Goal: Task Accomplishment & Management: Complete application form

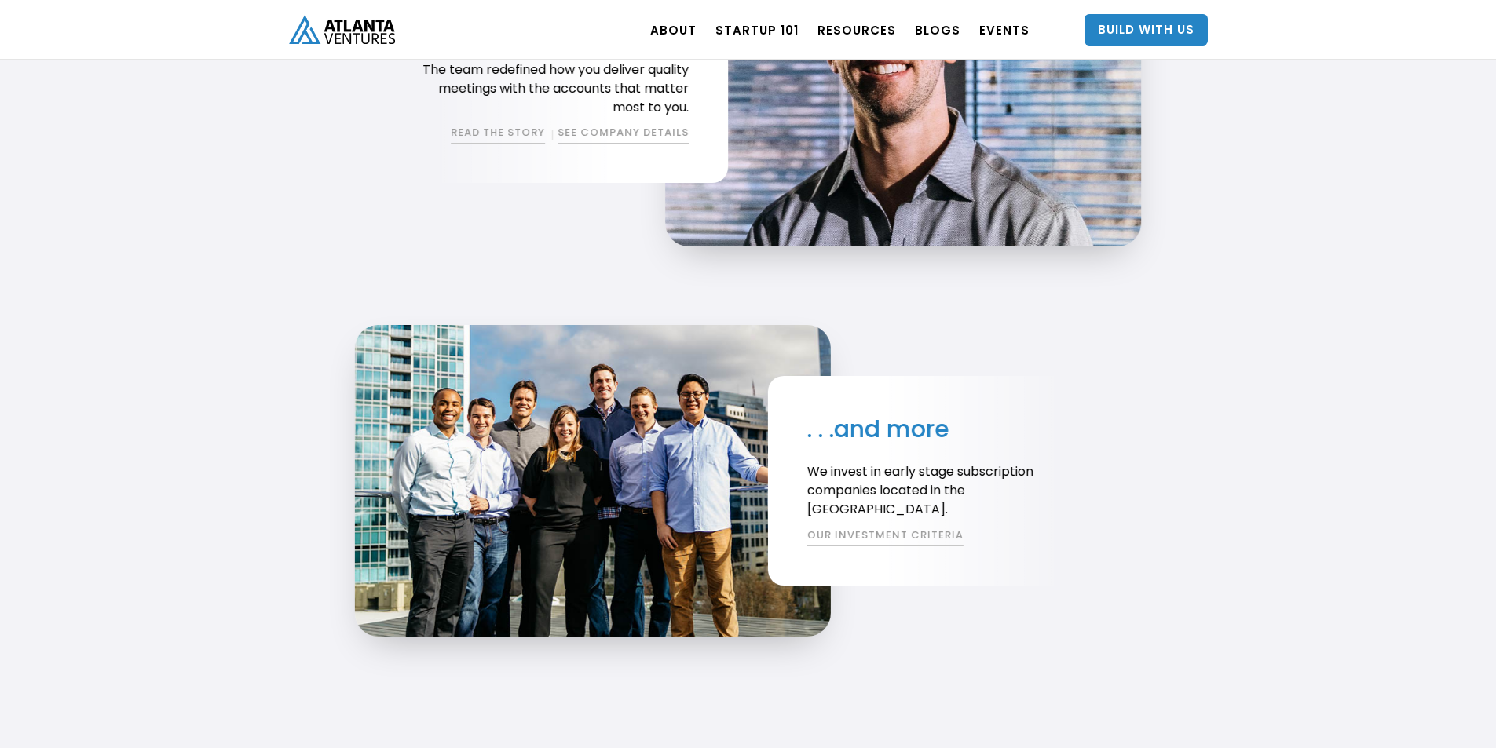
scroll to position [3687, 0]
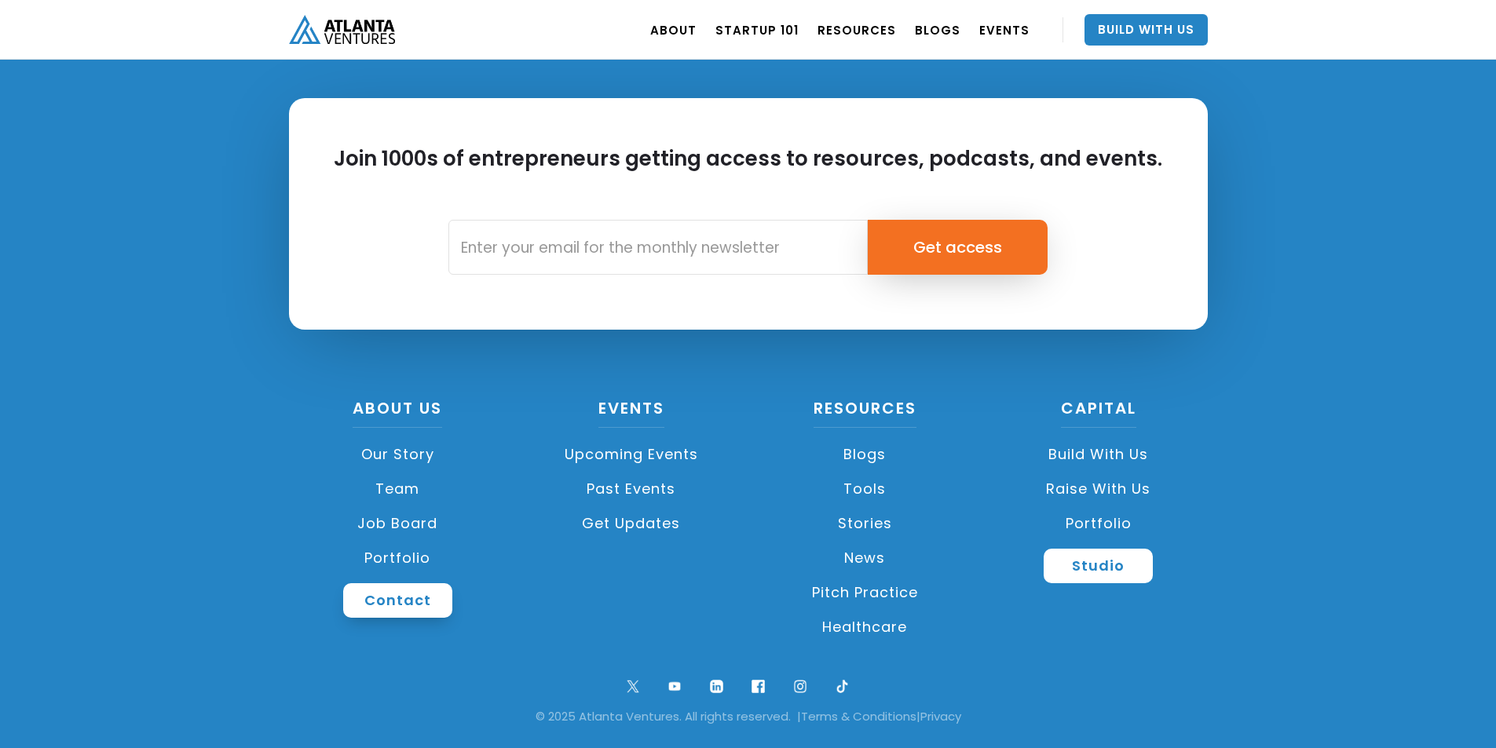
click at [404, 586] on link "Contact" at bounding box center [397, 600] width 109 height 35
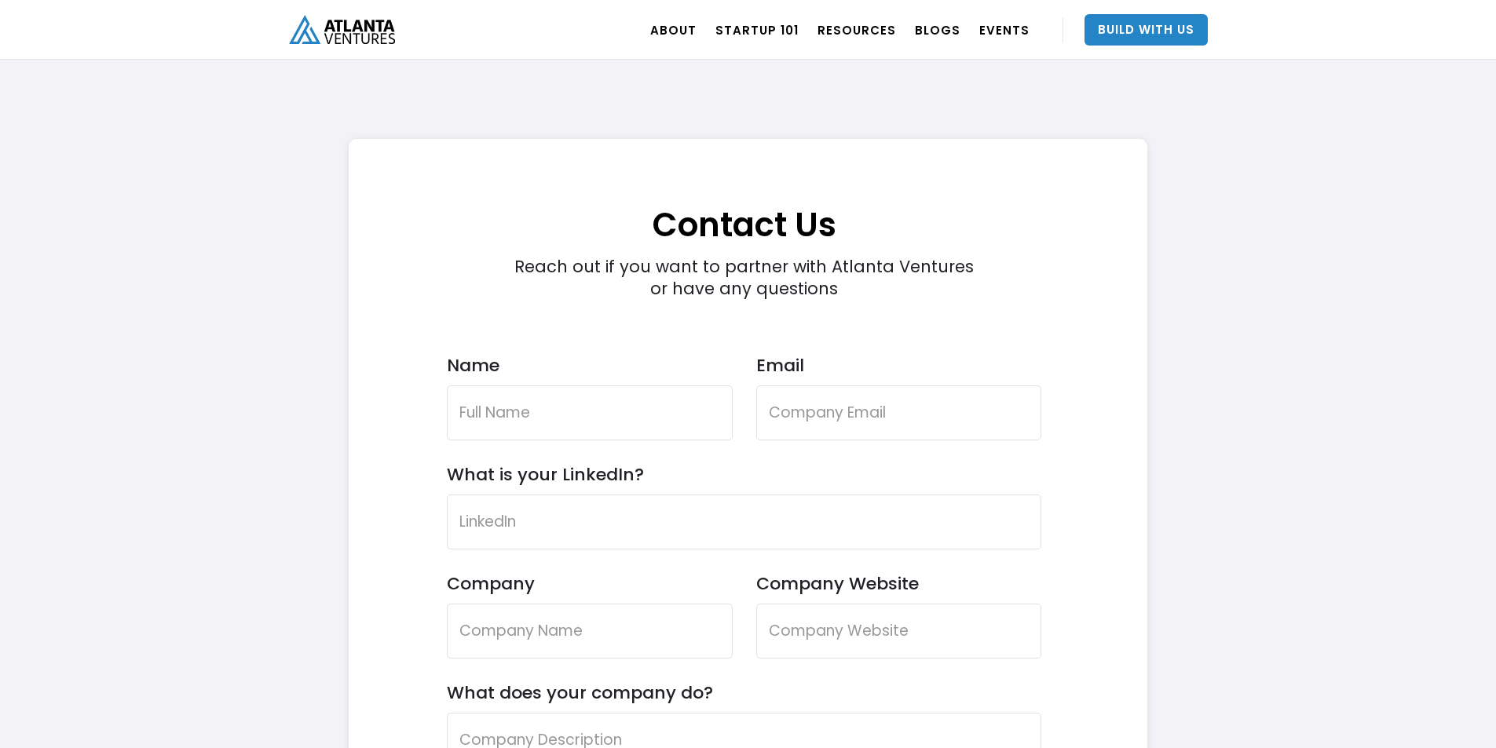
scroll to position [4458, 0]
click at [596, 372] on label "Name" at bounding box center [590, 365] width 286 height 21
click at [596, 385] on input "Name" at bounding box center [590, 412] width 286 height 55
click at [586, 403] on input "Name" at bounding box center [590, 412] width 286 height 55
type input "[PERSON_NAME]"
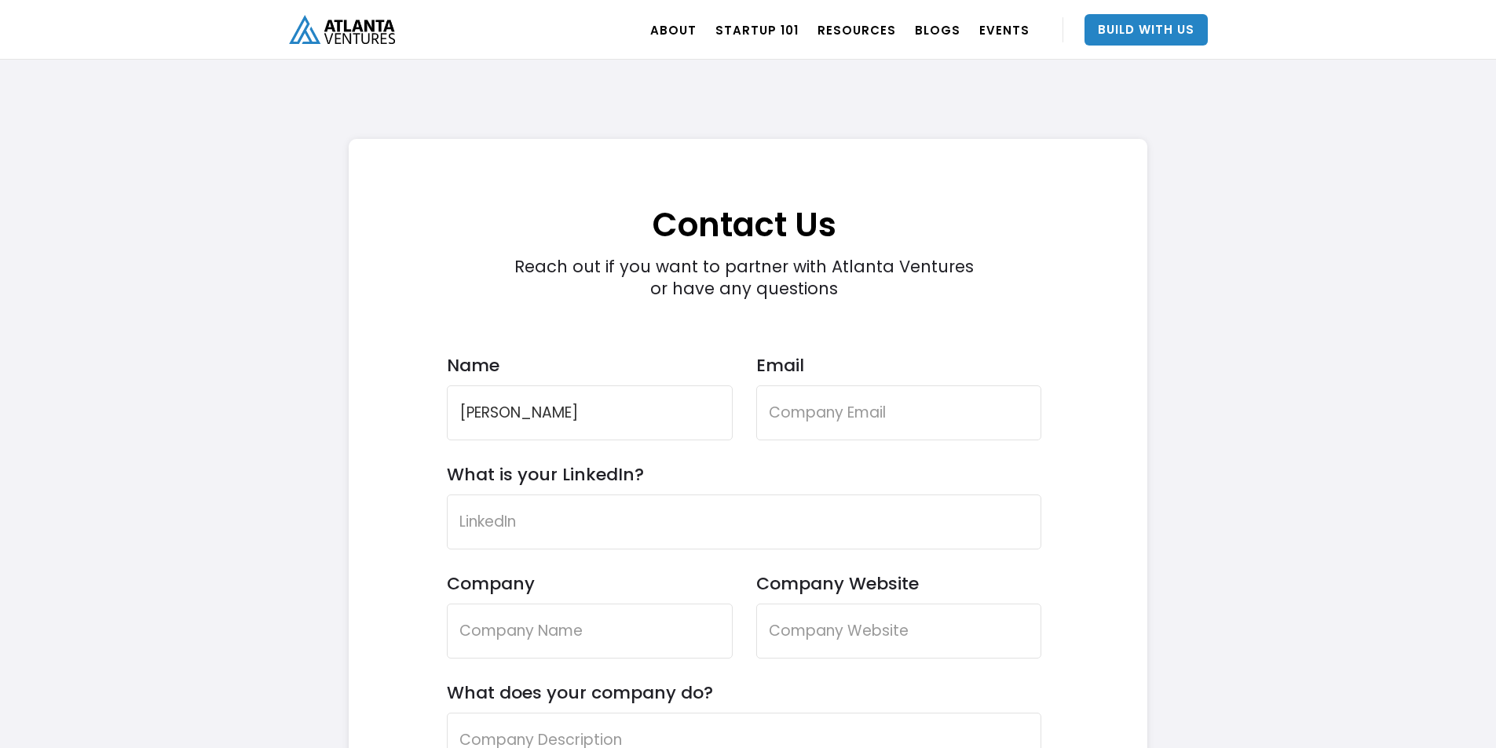
type input "[EMAIL_ADDRESS][DOMAIN_NAME]"
type input "The Professional Profiles"
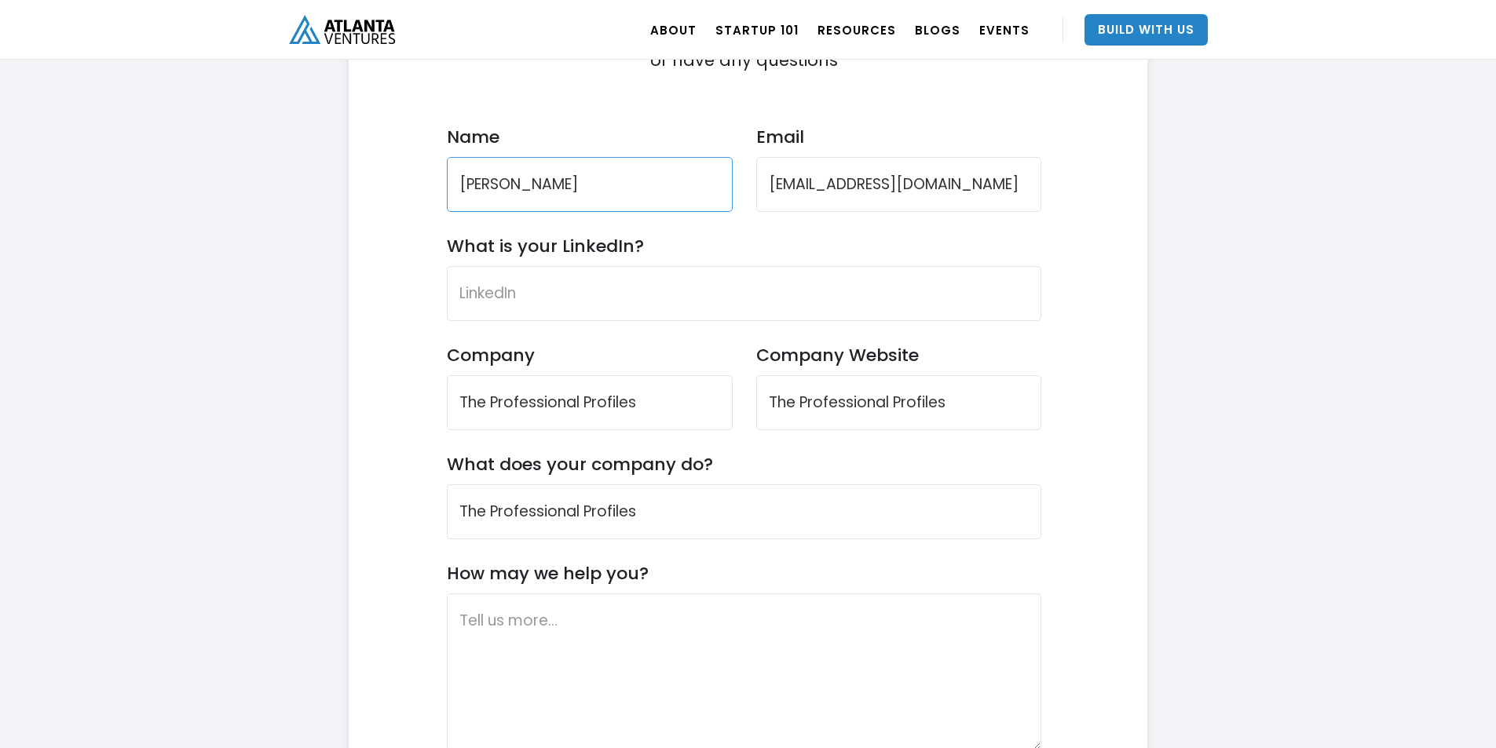
scroll to position [4719, 0]
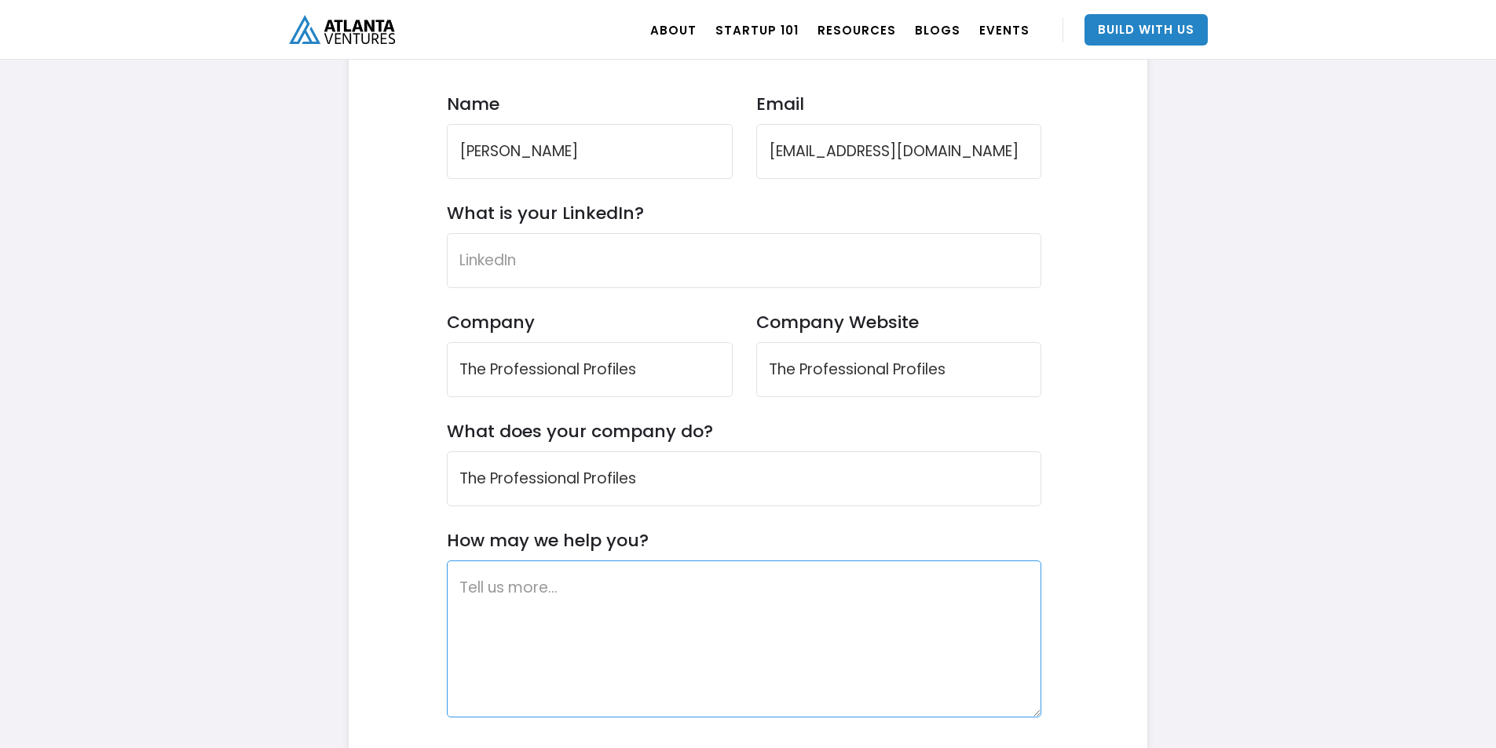
click at [556, 639] on textarea "How may we help you?" at bounding box center [744, 639] width 595 height 157
paste textarea "Wikipedia is considered to be the World’s most significant tool for reference m…"
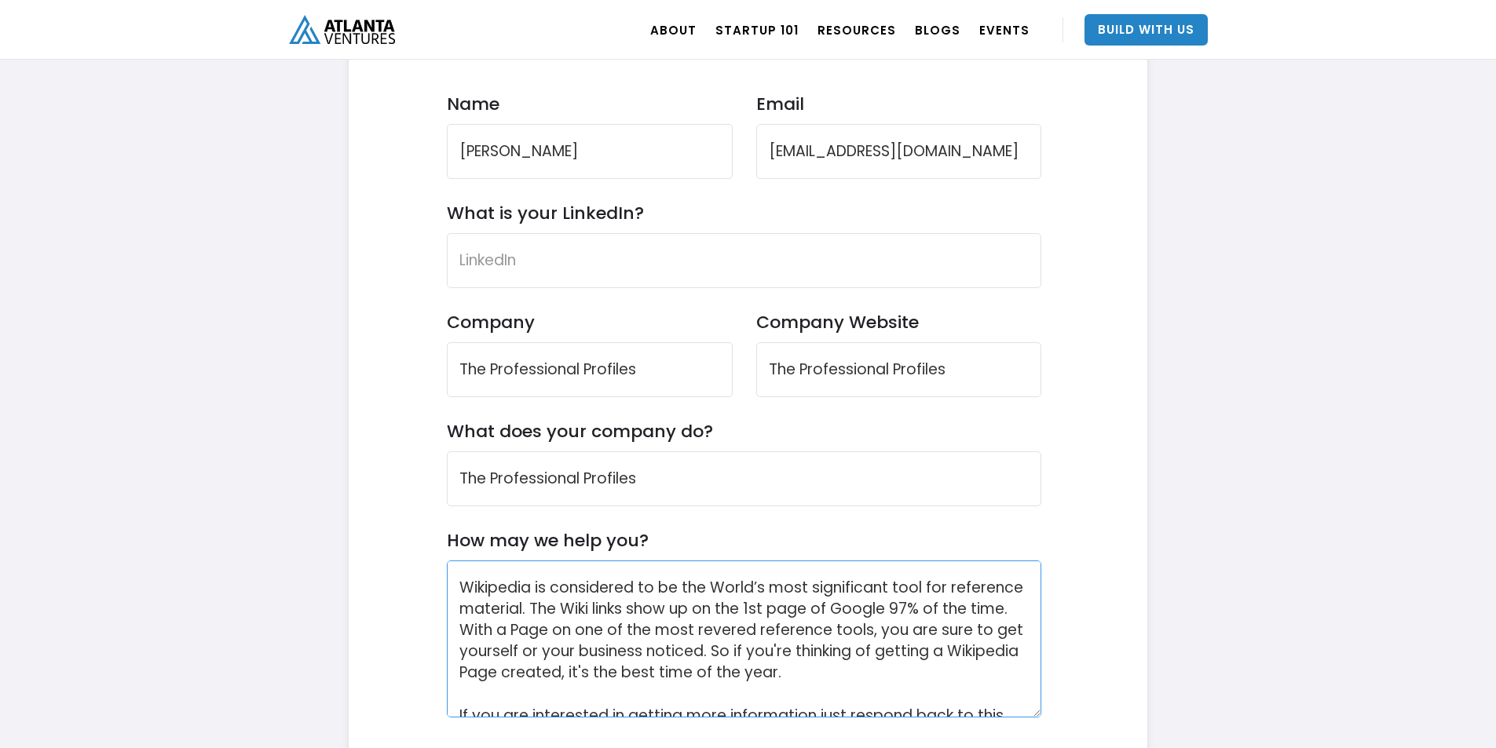
scroll to position [201, 0]
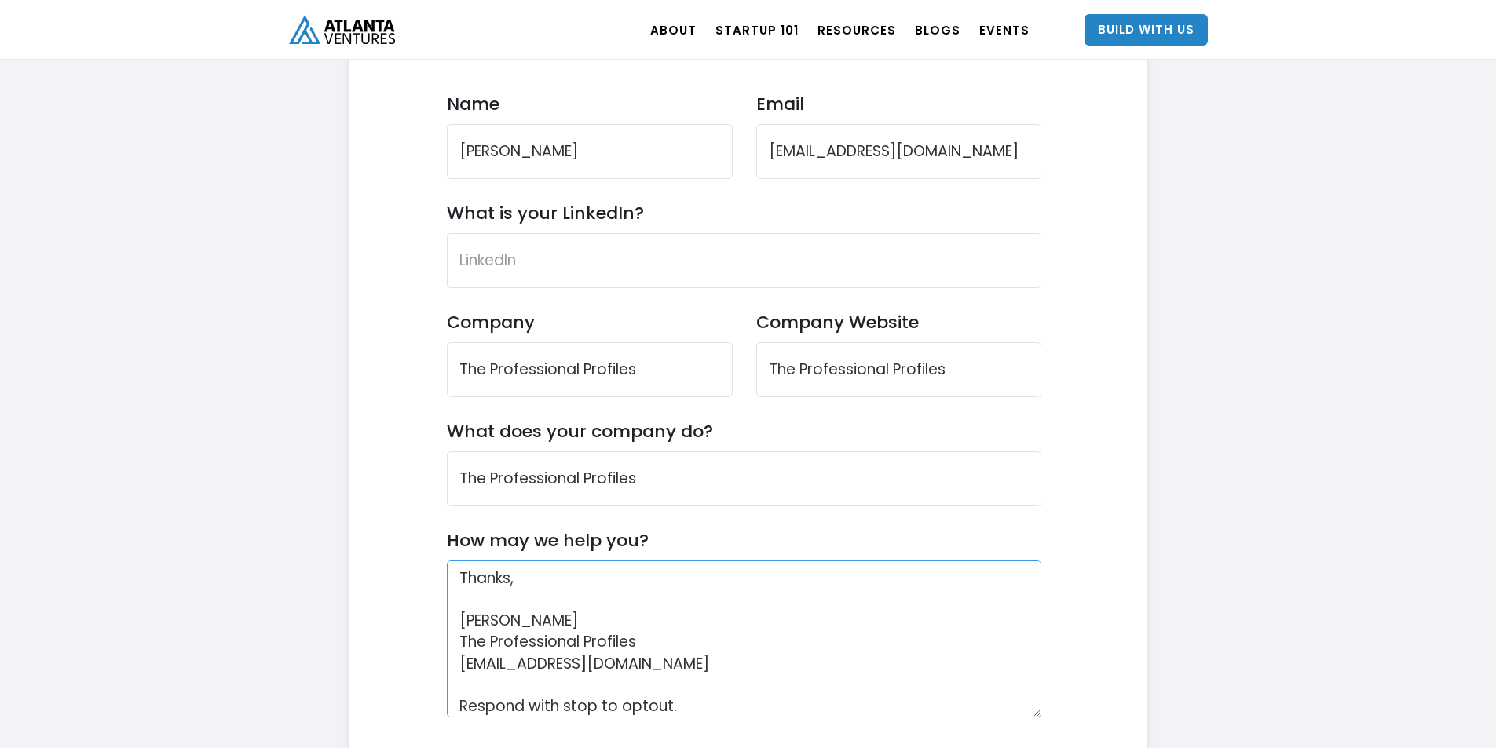
type textarea "Wikipedia is considered to be the World’s most significant tool for reference m…"
click at [592, 301] on form "Contact Us Reach out if you want to partner with Atlanta Ventures or have any q…" at bounding box center [744, 413] width 595 height 1040
click at [595, 272] on input "What is your LinkedIn?" at bounding box center [744, 260] width 595 height 55
paste input "[URL][DOMAIN_NAME]"
type input "[URL][DOMAIN_NAME]"
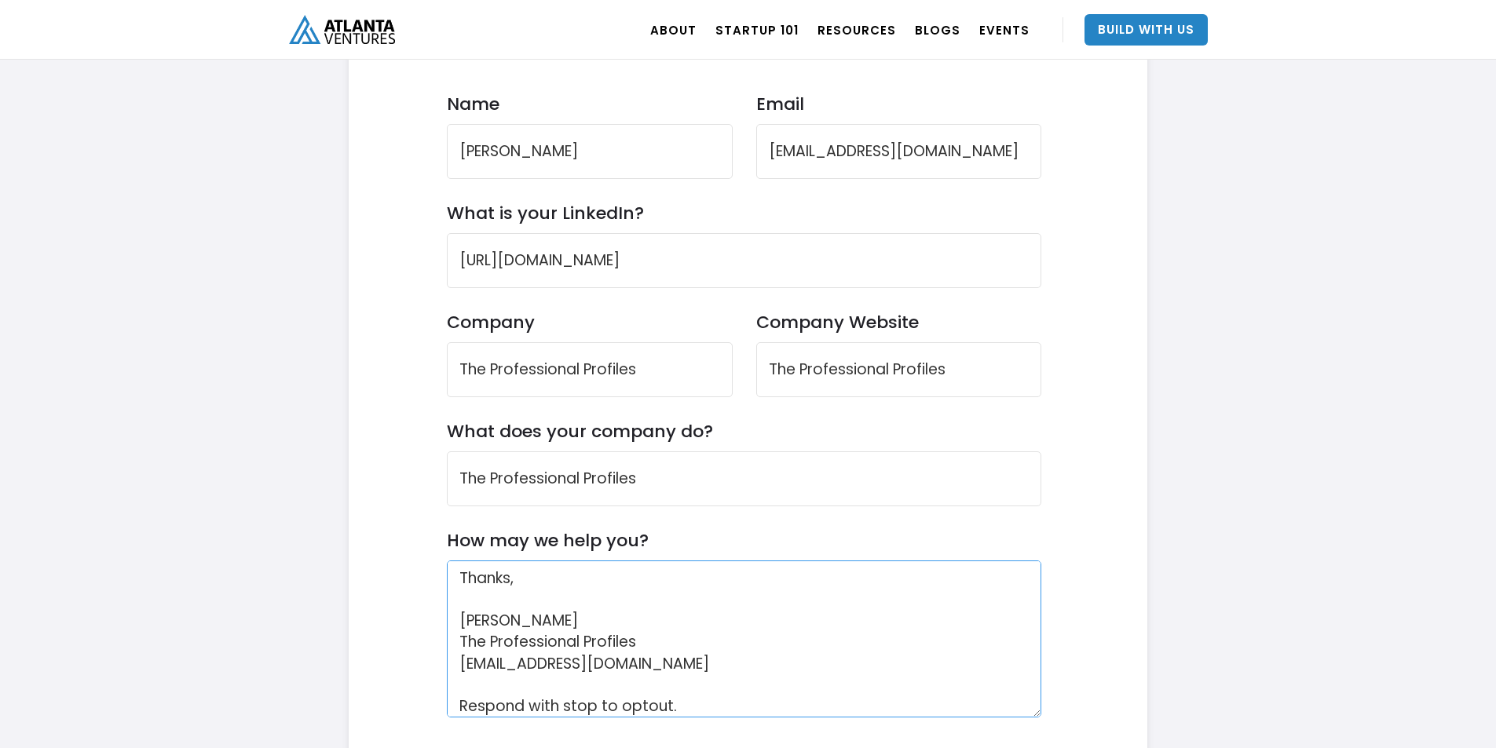
click at [595, 643] on textarea "Wikipedia is considered to be the World’s most significant tool for reference m…" at bounding box center [744, 639] width 595 height 157
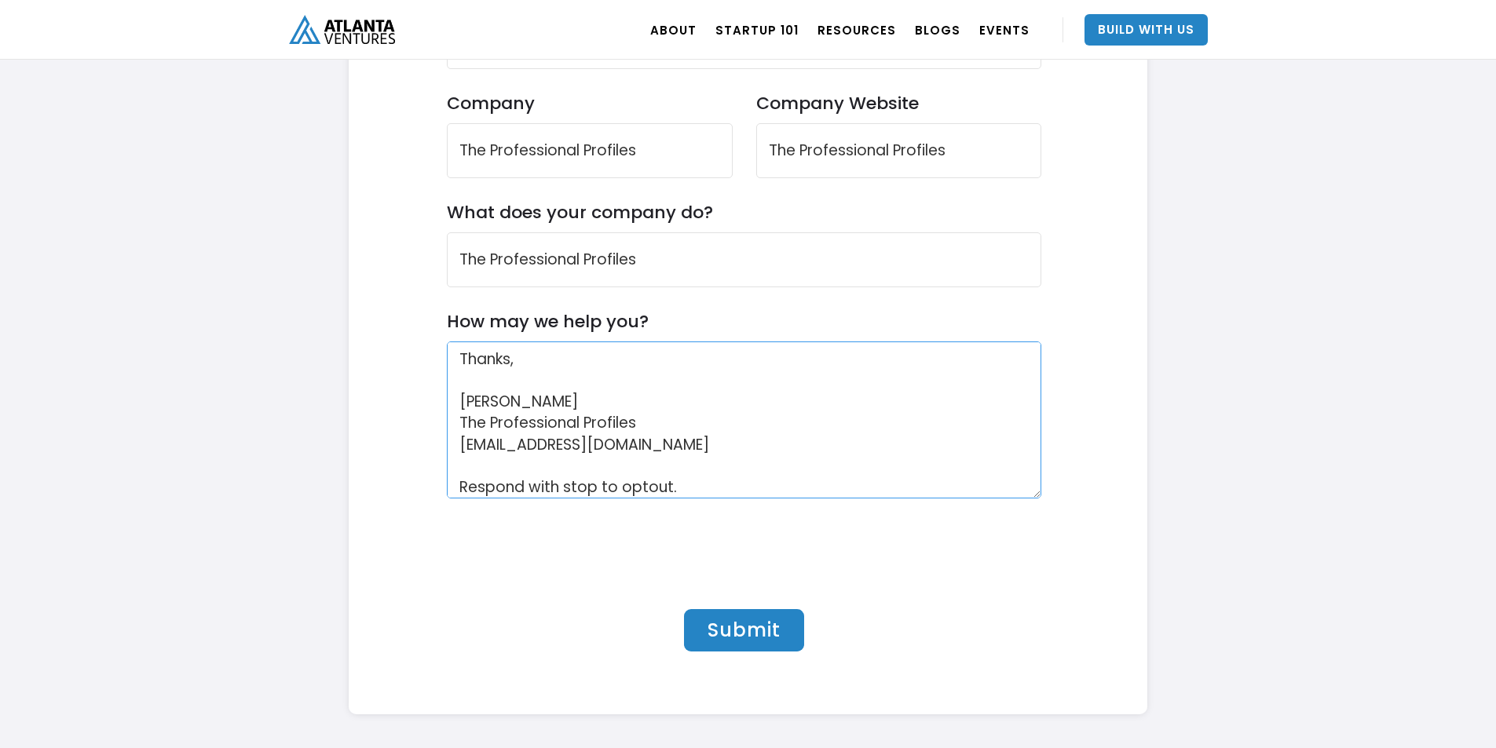
scroll to position [4981, 0]
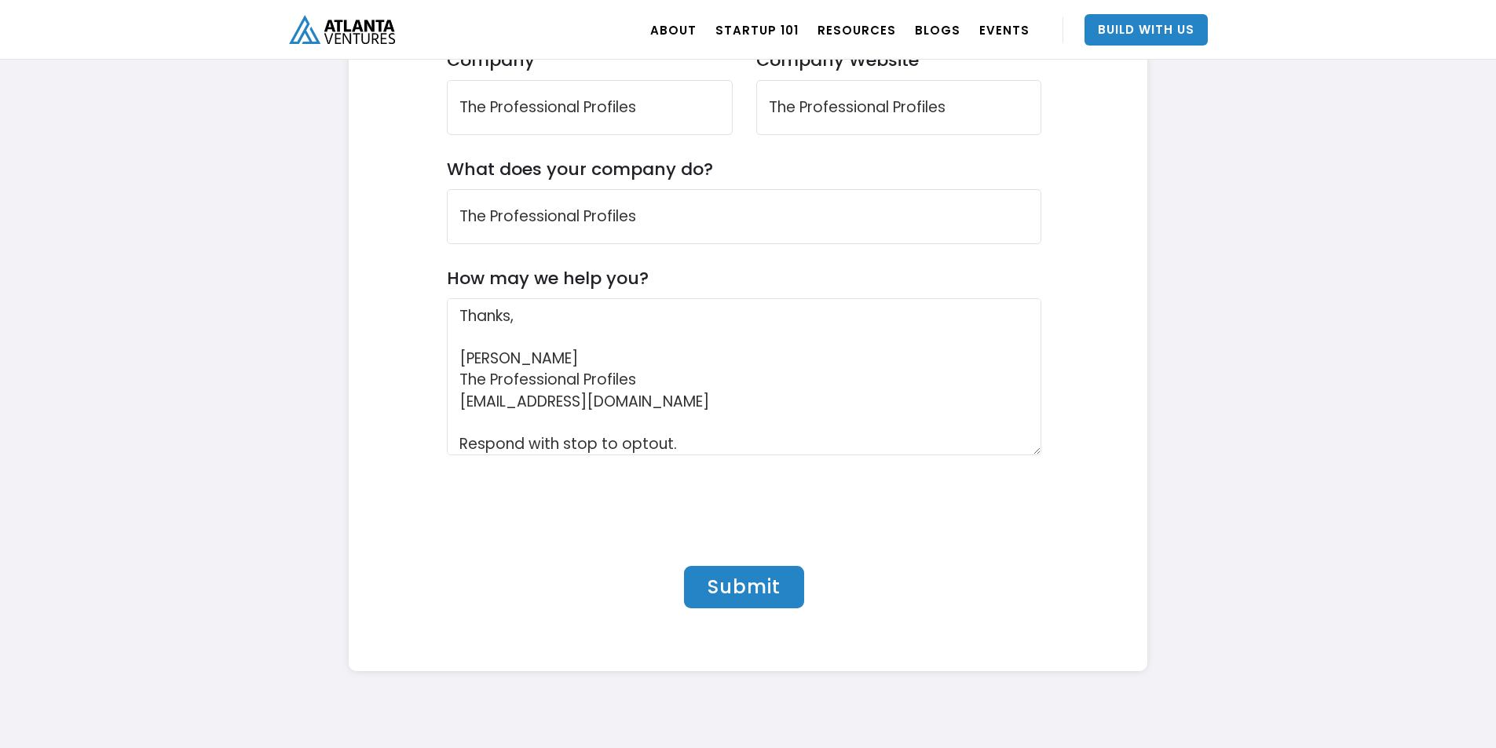
click at [764, 608] on input "Submit" at bounding box center [744, 587] width 120 height 42
type input "Please wait..."
